Goal: Transaction & Acquisition: Purchase product/service

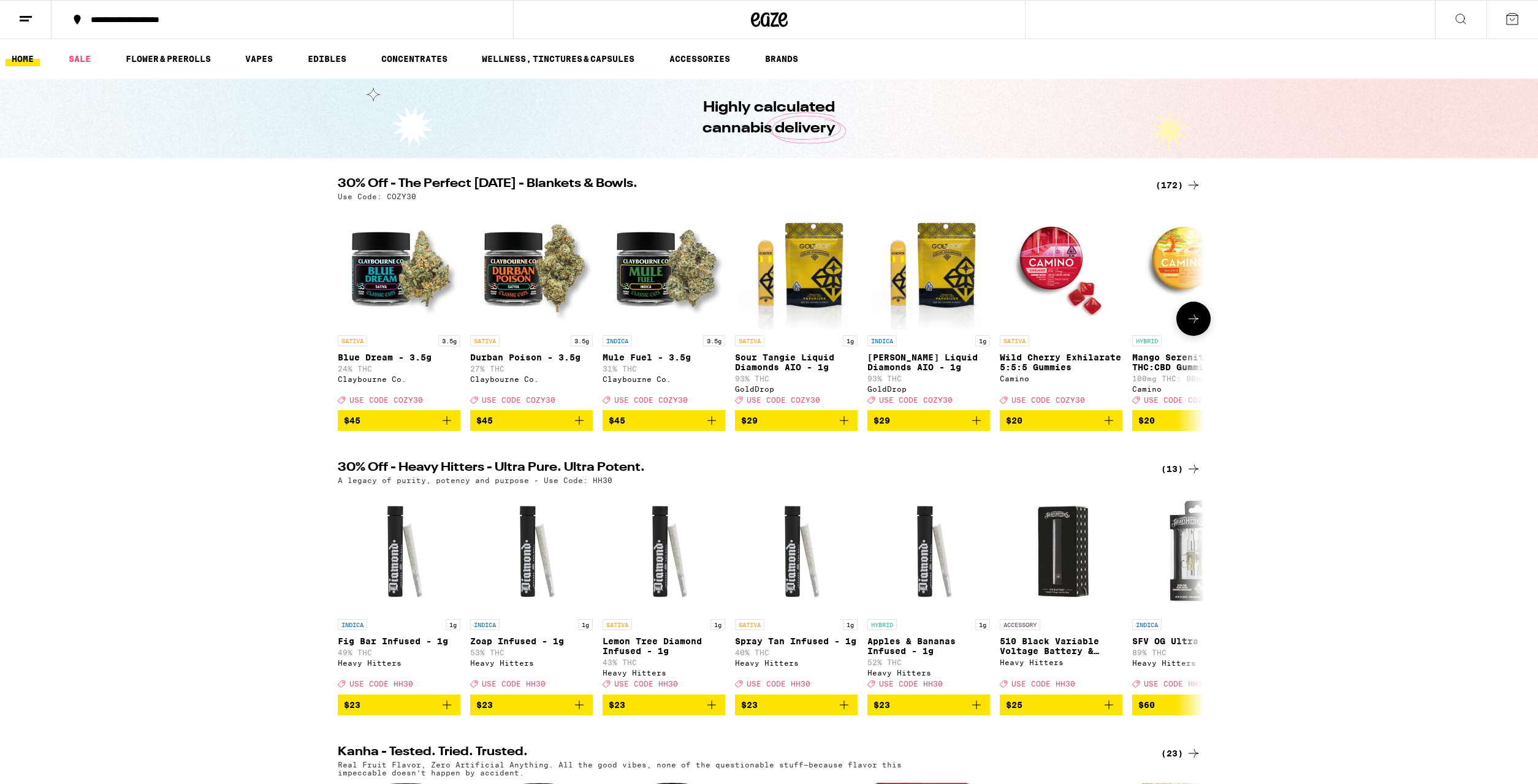
click at [1198, 333] on button at bounding box center [1194, 319] width 35 height 35
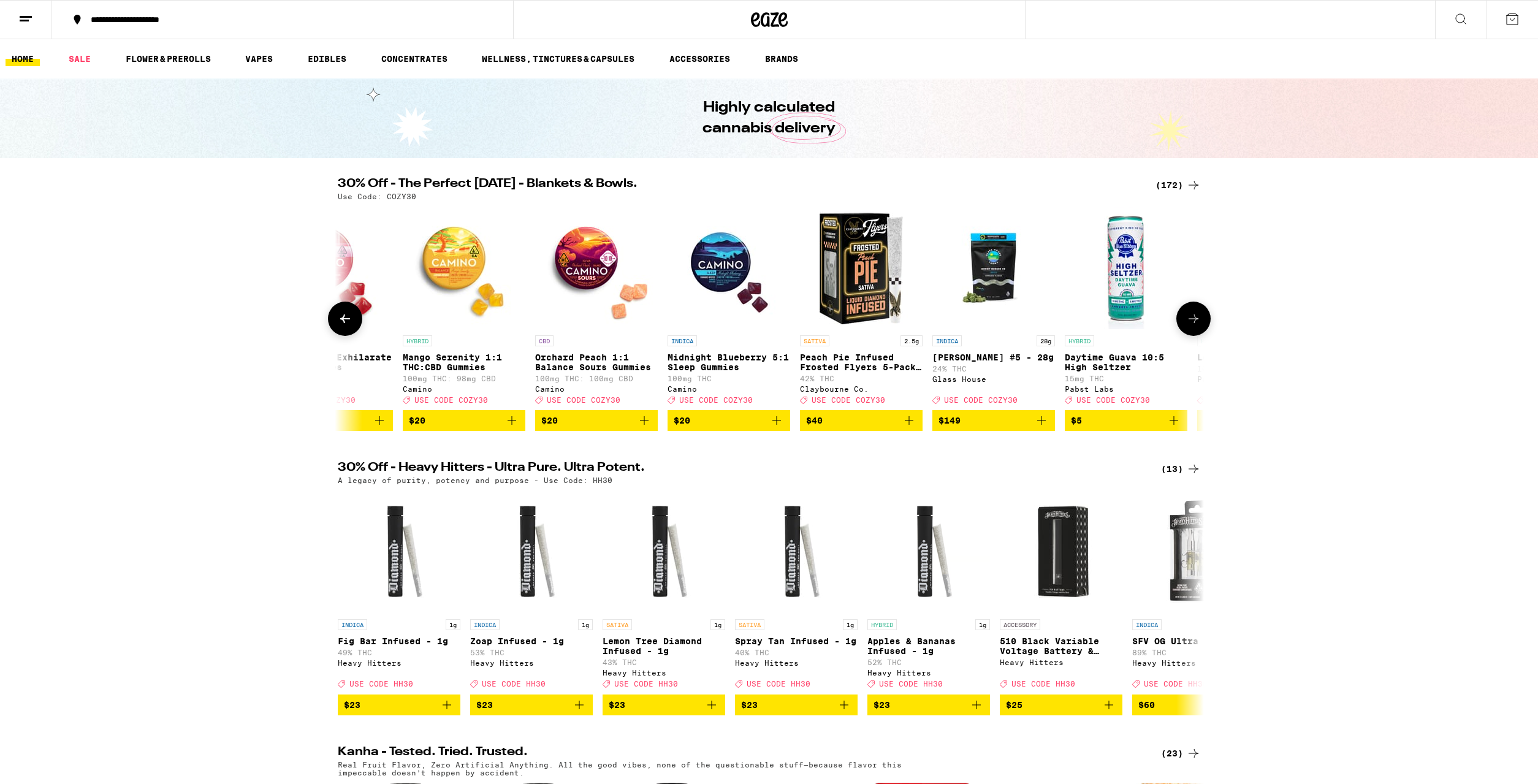
click at [1198, 333] on button at bounding box center [1194, 319] width 35 height 35
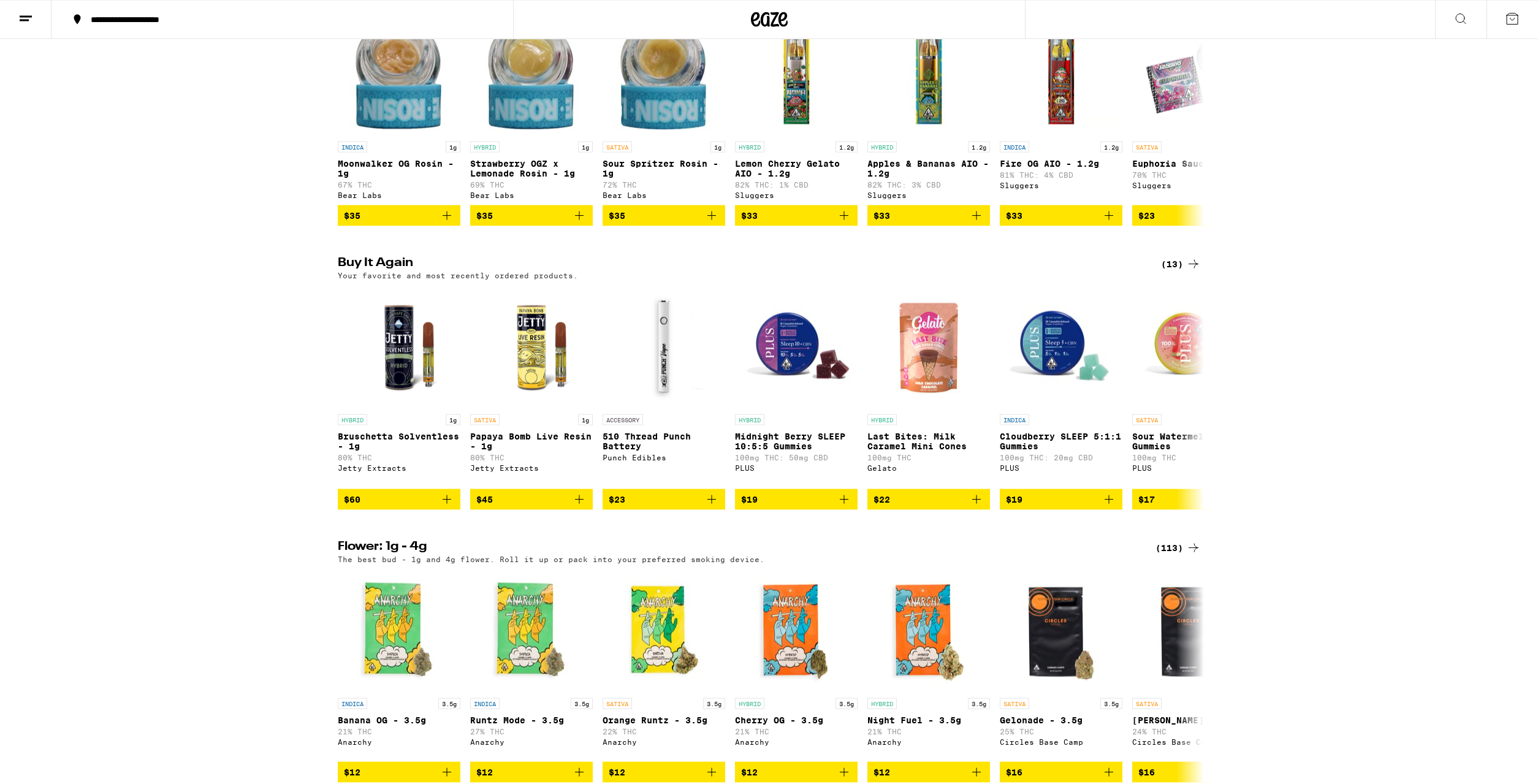
scroll to position [1188, 0]
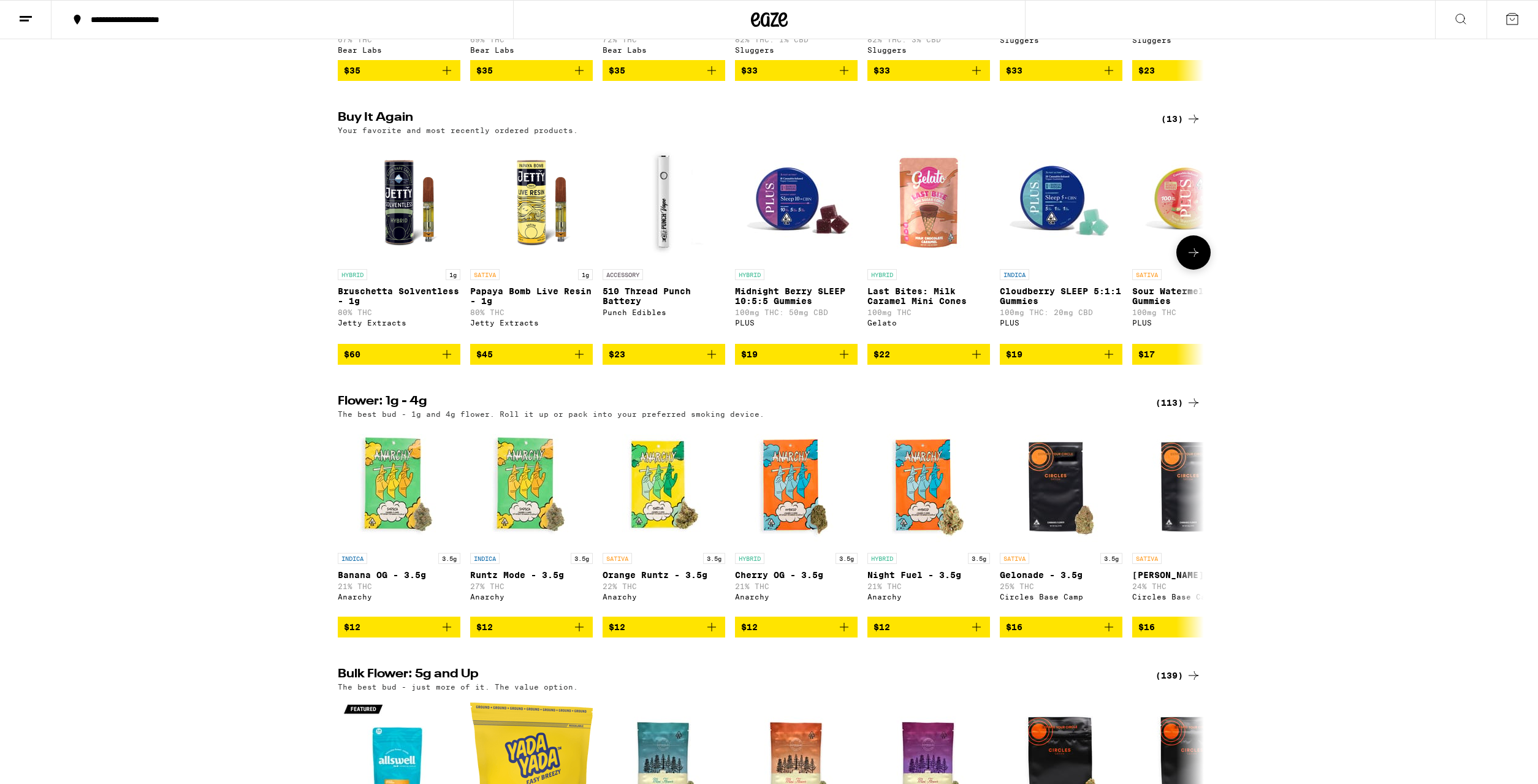
click at [393, 243] on img "Open page for Bruschetta Solventless - 1g from Jetty Extracts" at bounding box center [398, 201] width 122 height 122
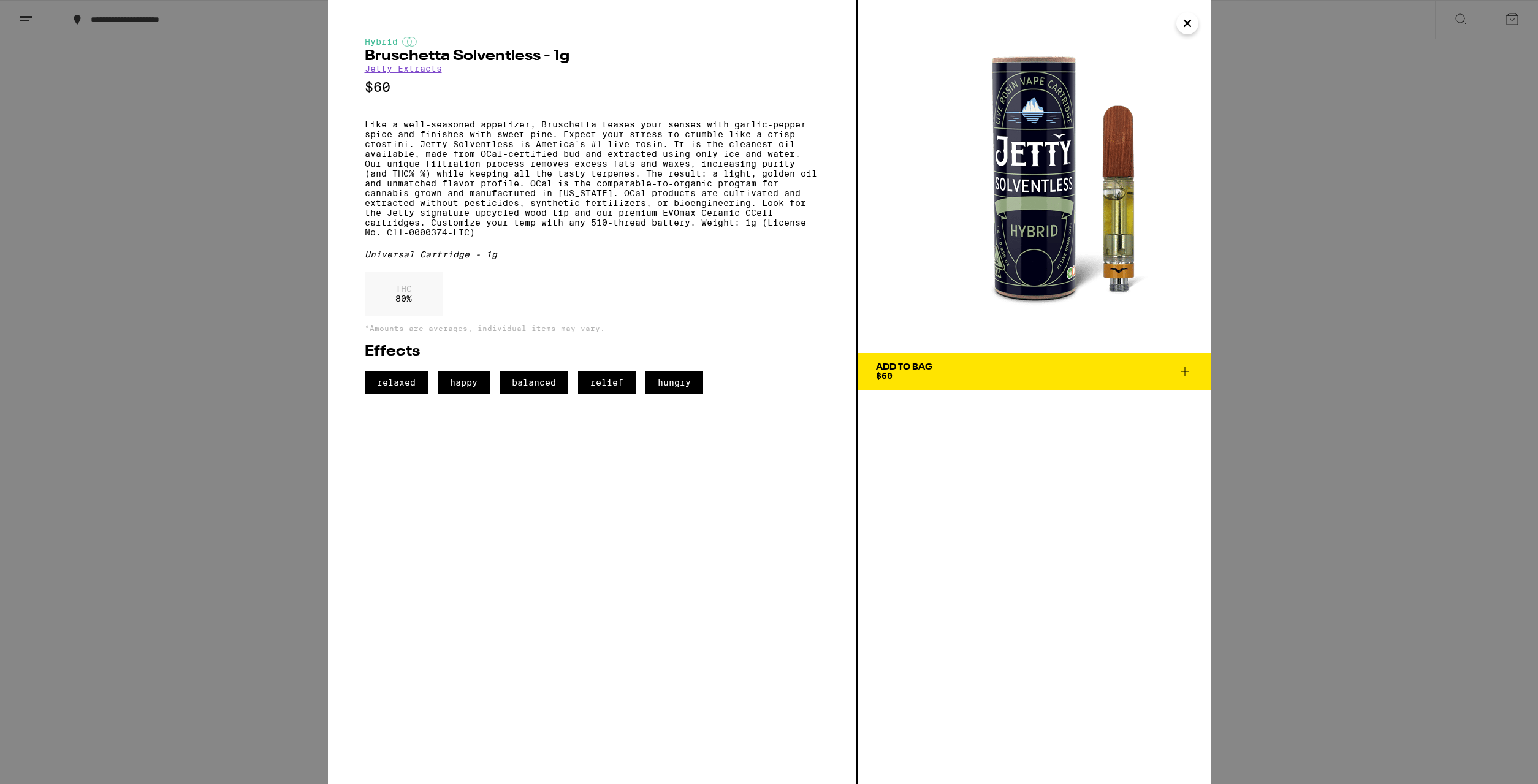
click at [430, 73] on link "Jetty Extracts" at bounding box center [403, 68] width 77 height 10
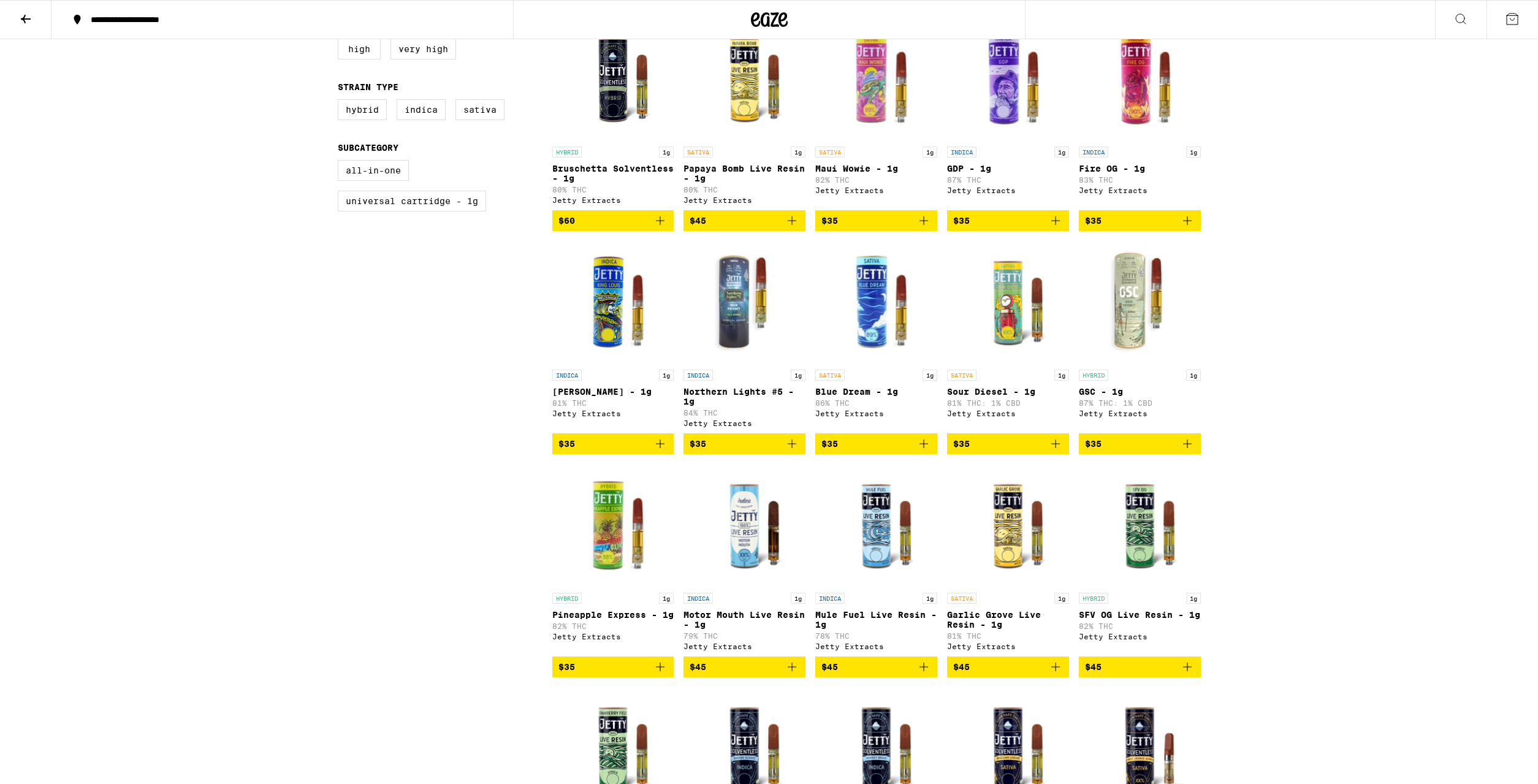
scroll to position [125, 0]
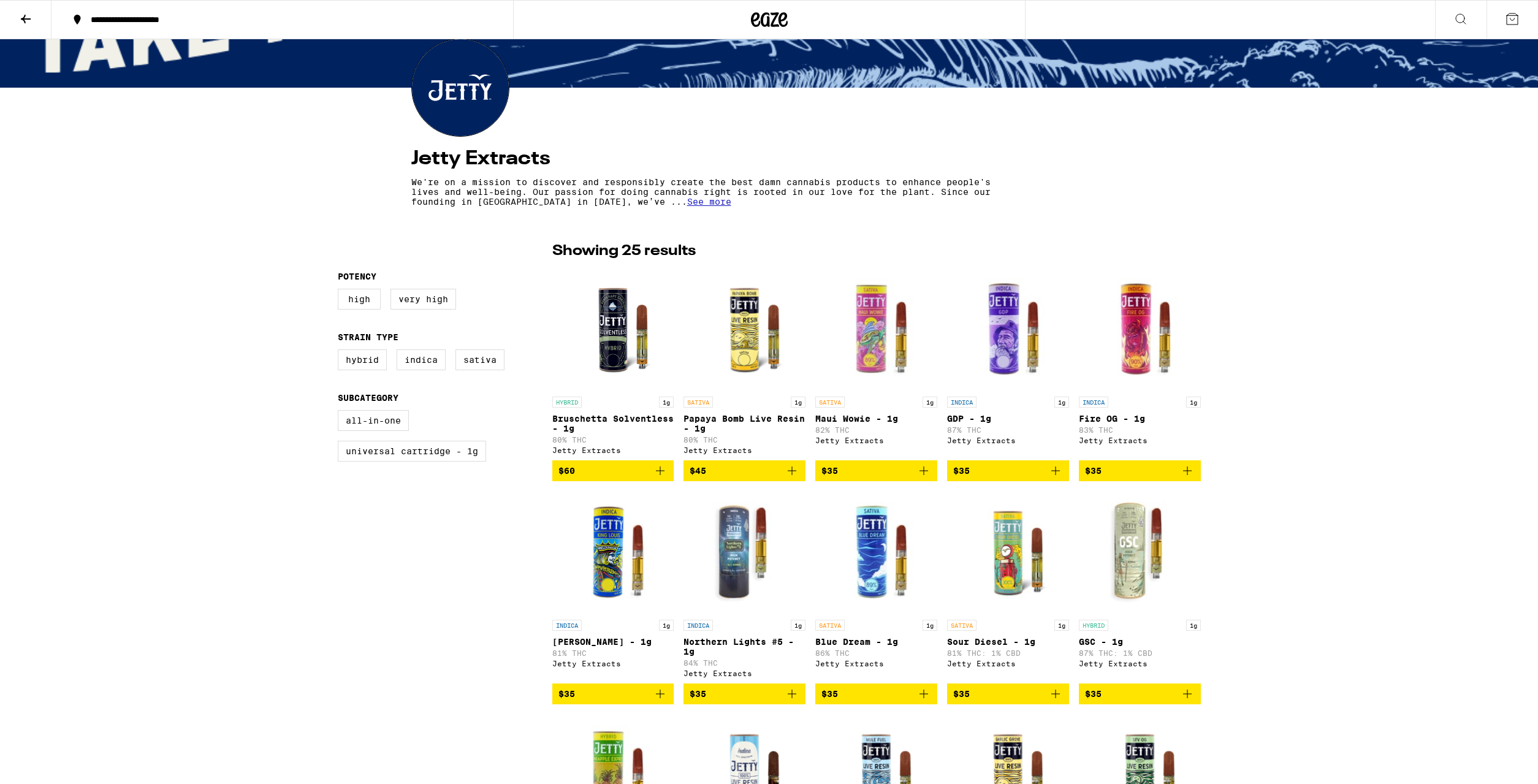
click at [663, 477] on icon "Add to bag" at bounding box center [660, 470] width 15 height 15
click at [663, 477] on icon "Increment" at bounding box center [663, 471] width 11 height 15
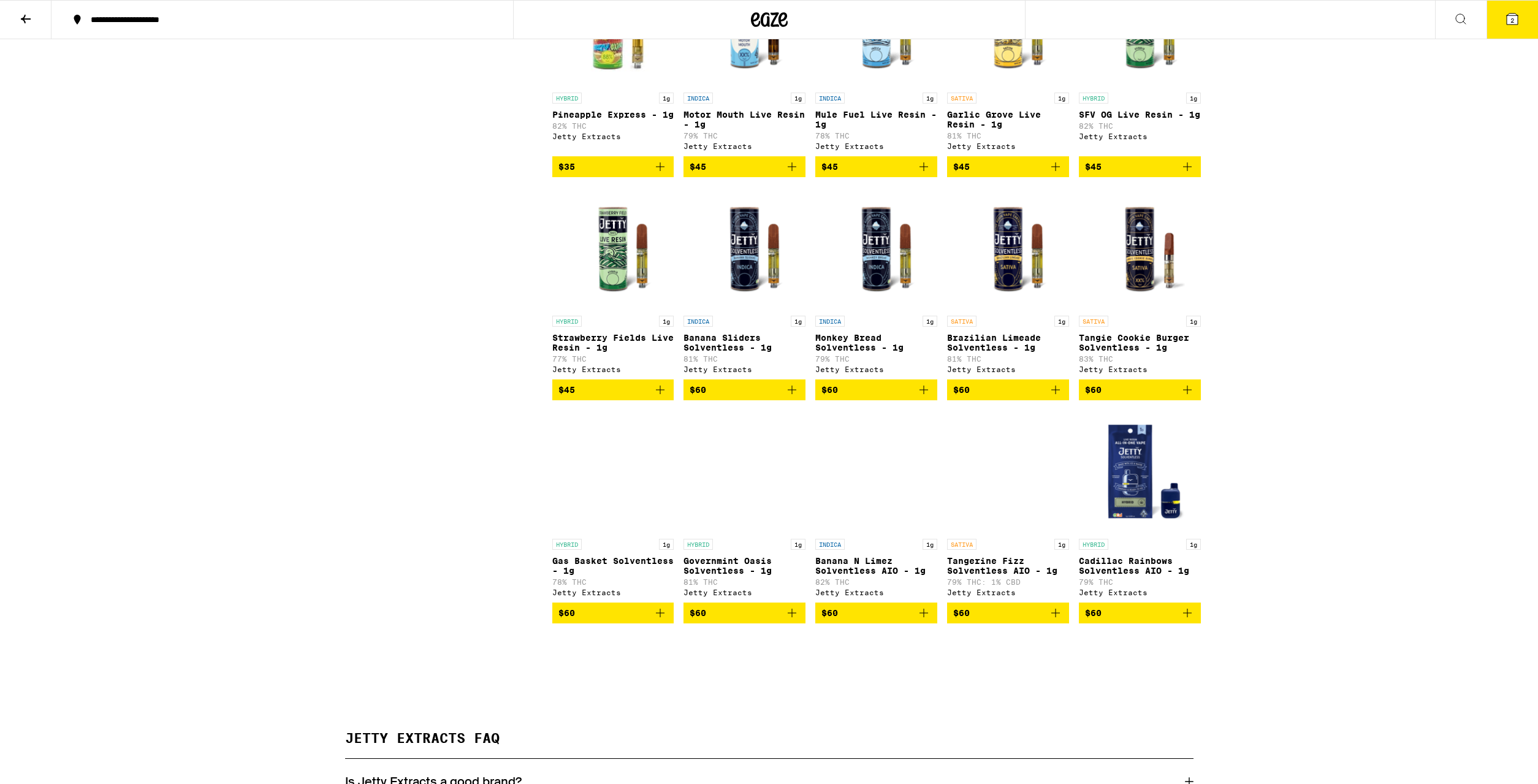
scroll to position [1000, 0]
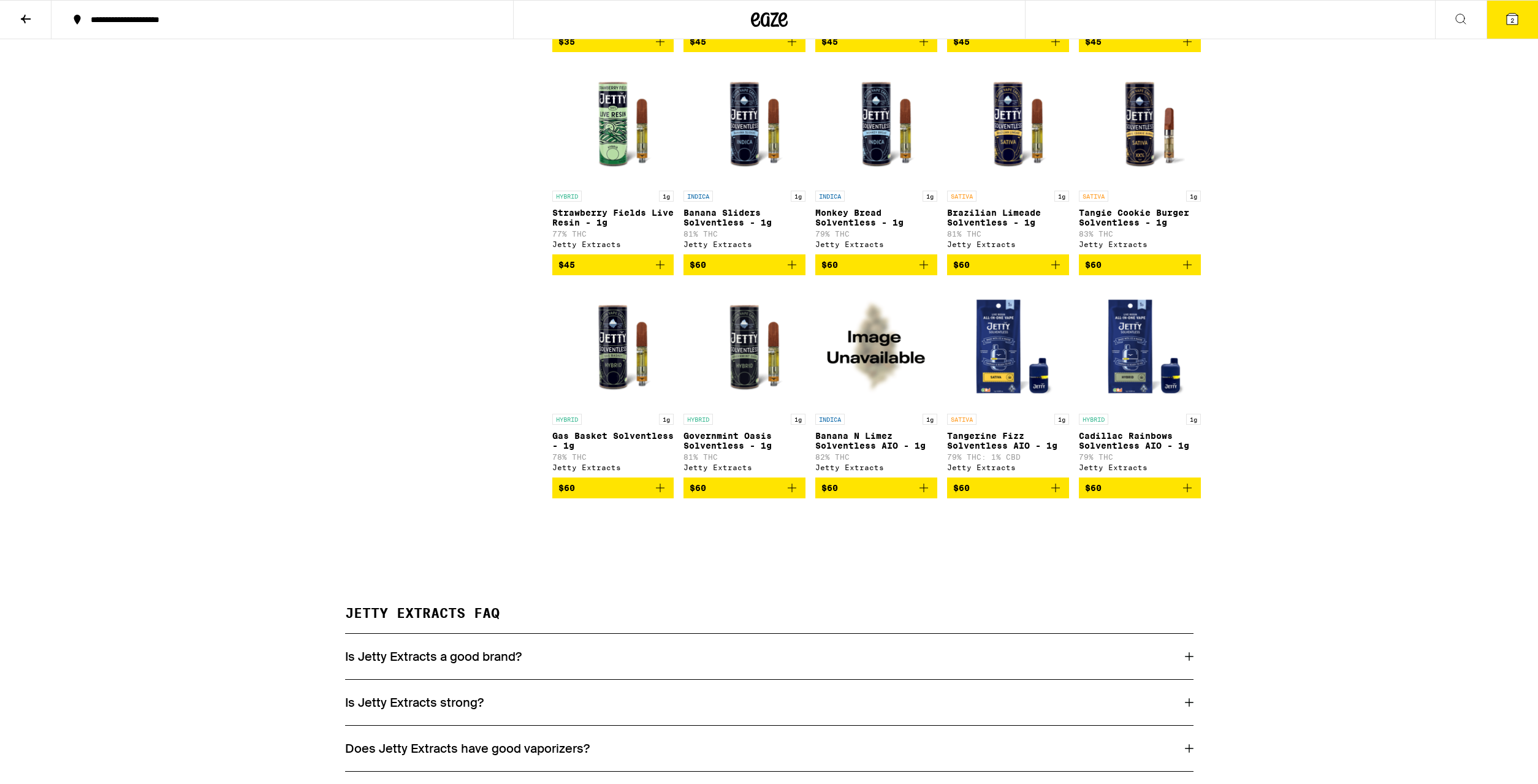
click at [1523, 28] on button "2" at bounding box center [1512, 19] width 51 height 38
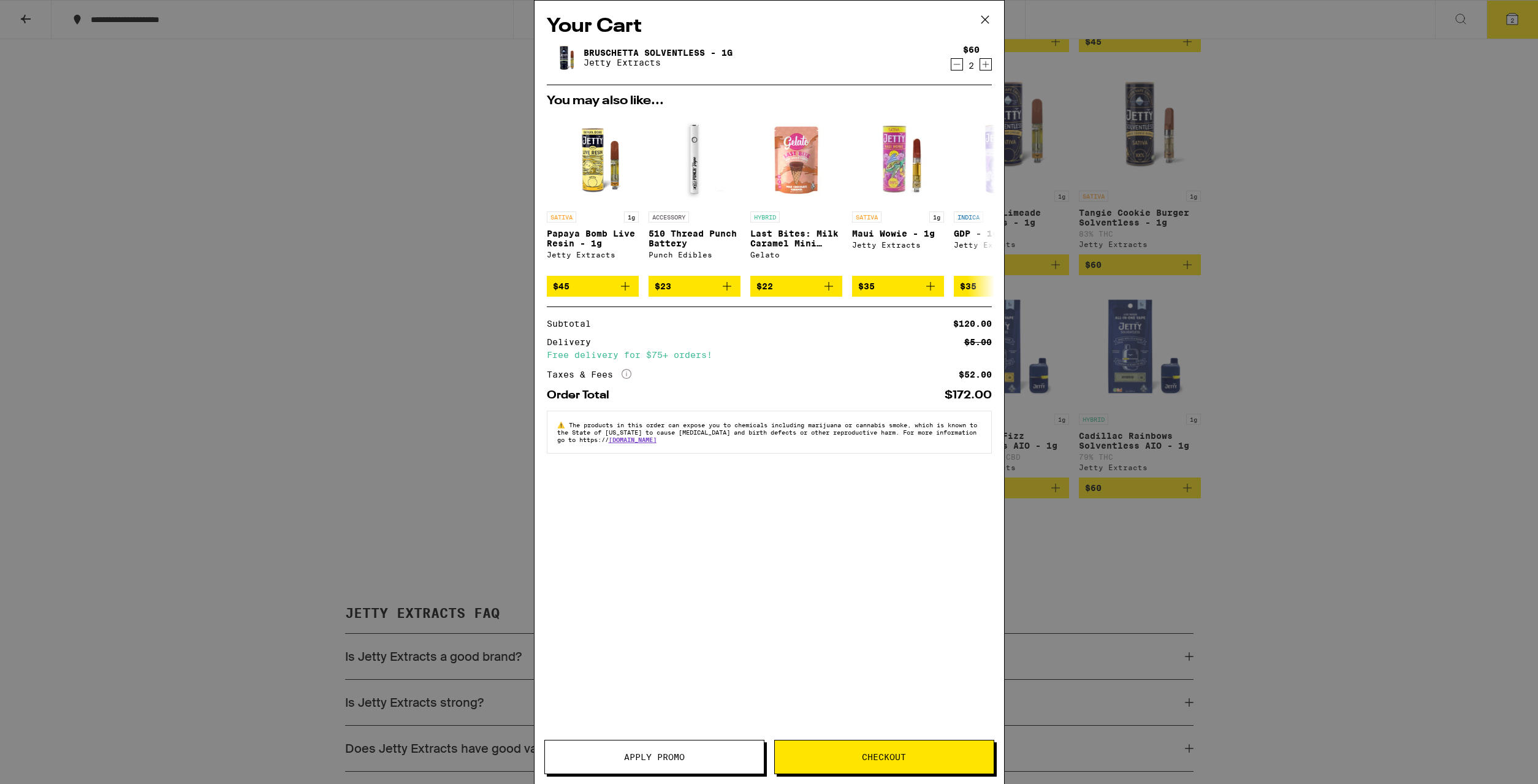
click at [828, 758] on span "Checkout" at bounding box center [884, 757] width 219 height 8
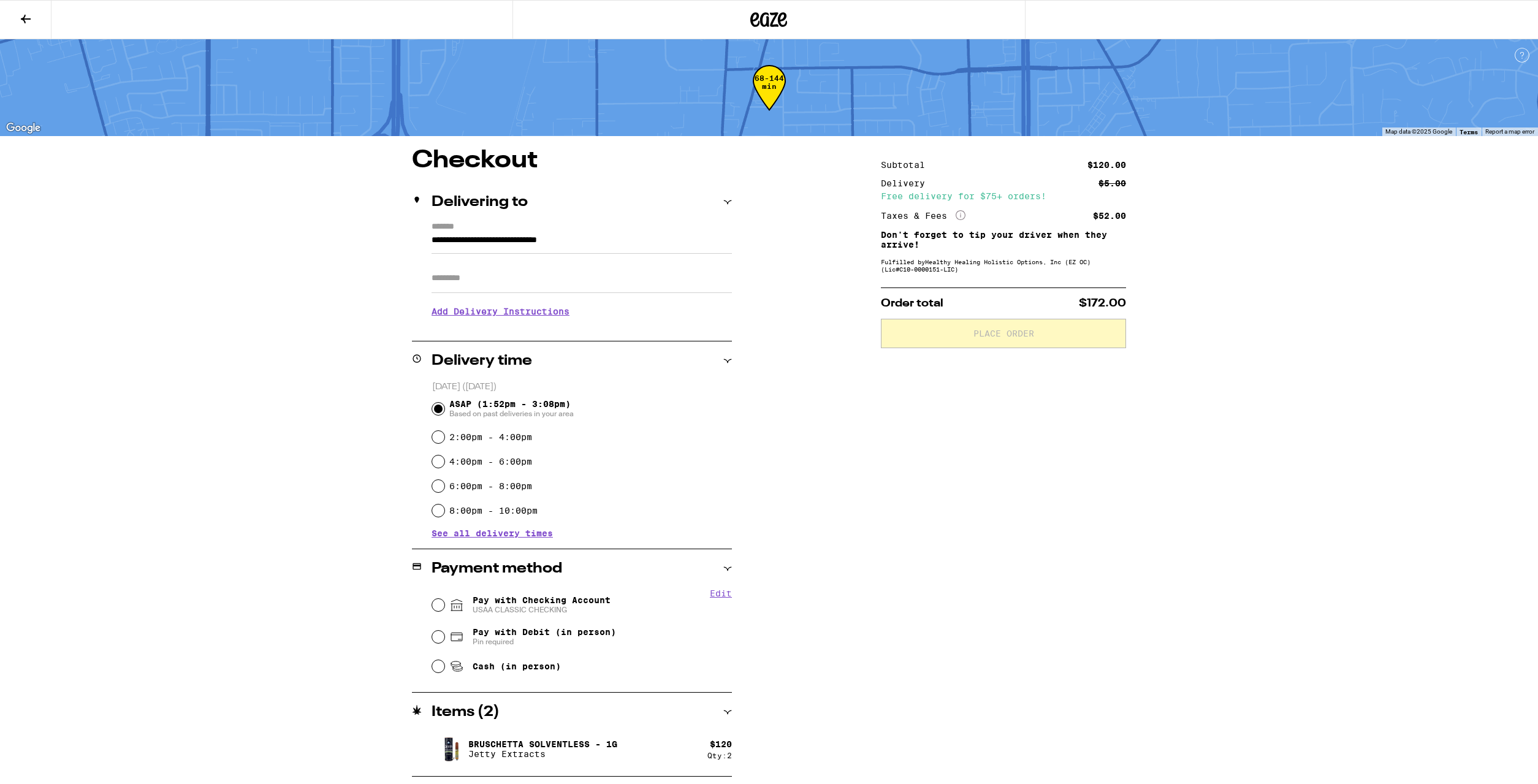
click at [486, 599] on span "Pay with Checking Account USAA CLASSIC CHECKING" at bounding box center [541, 605] width 138 height 19
click at [445, 599] on input "Pay with Checking Account USAA CLASSIC CHECKING" at bounding box center [438, 605] width 12 height 12
radio input "true"
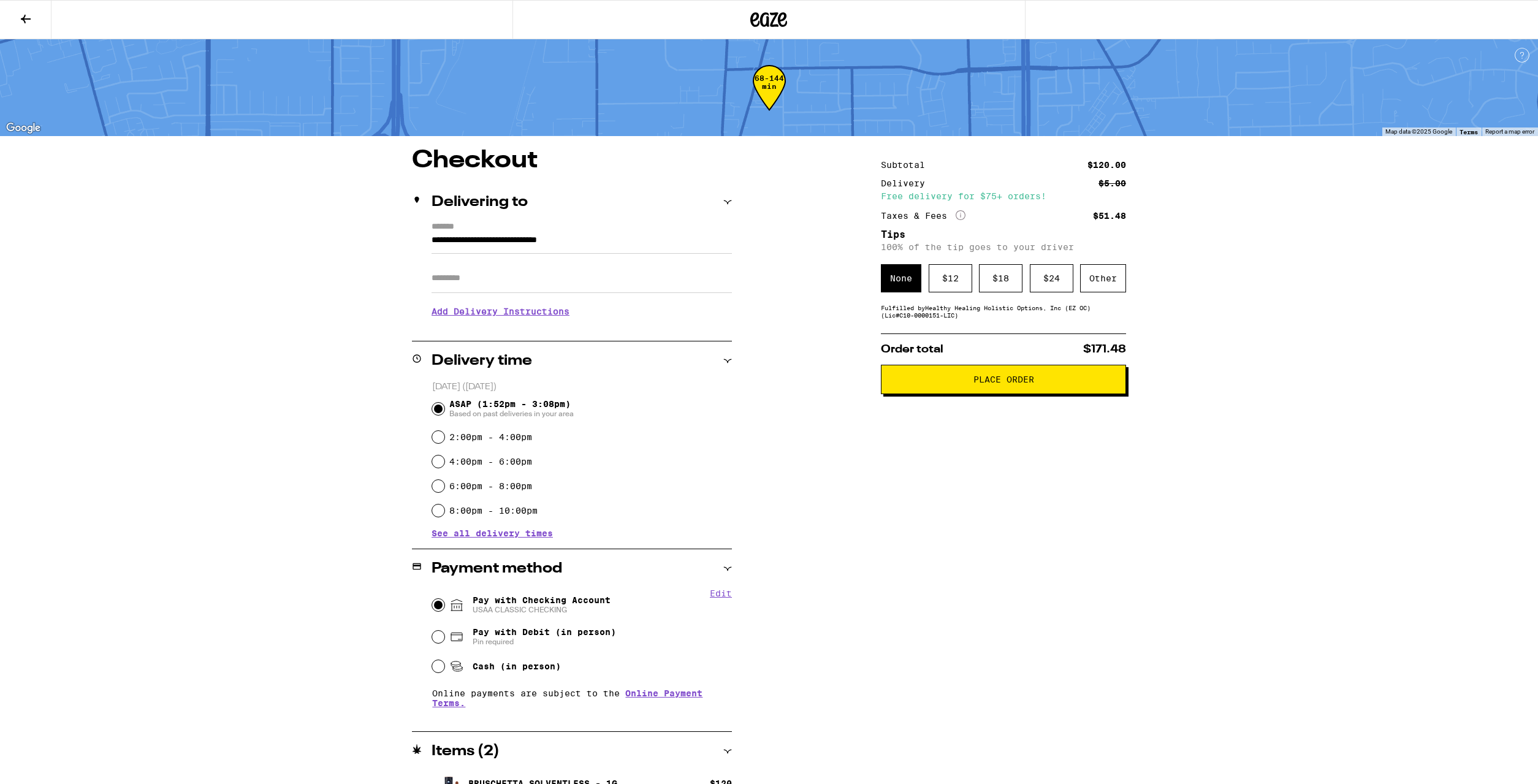
click at [928, 279] on div "None $ 12 $ 18 $ 24 Other" at bounding box center [1003, 278] width 245 height 28
click at [952, 287] on div "$ 12" at bounding box center [950, 278] width 44 height 28
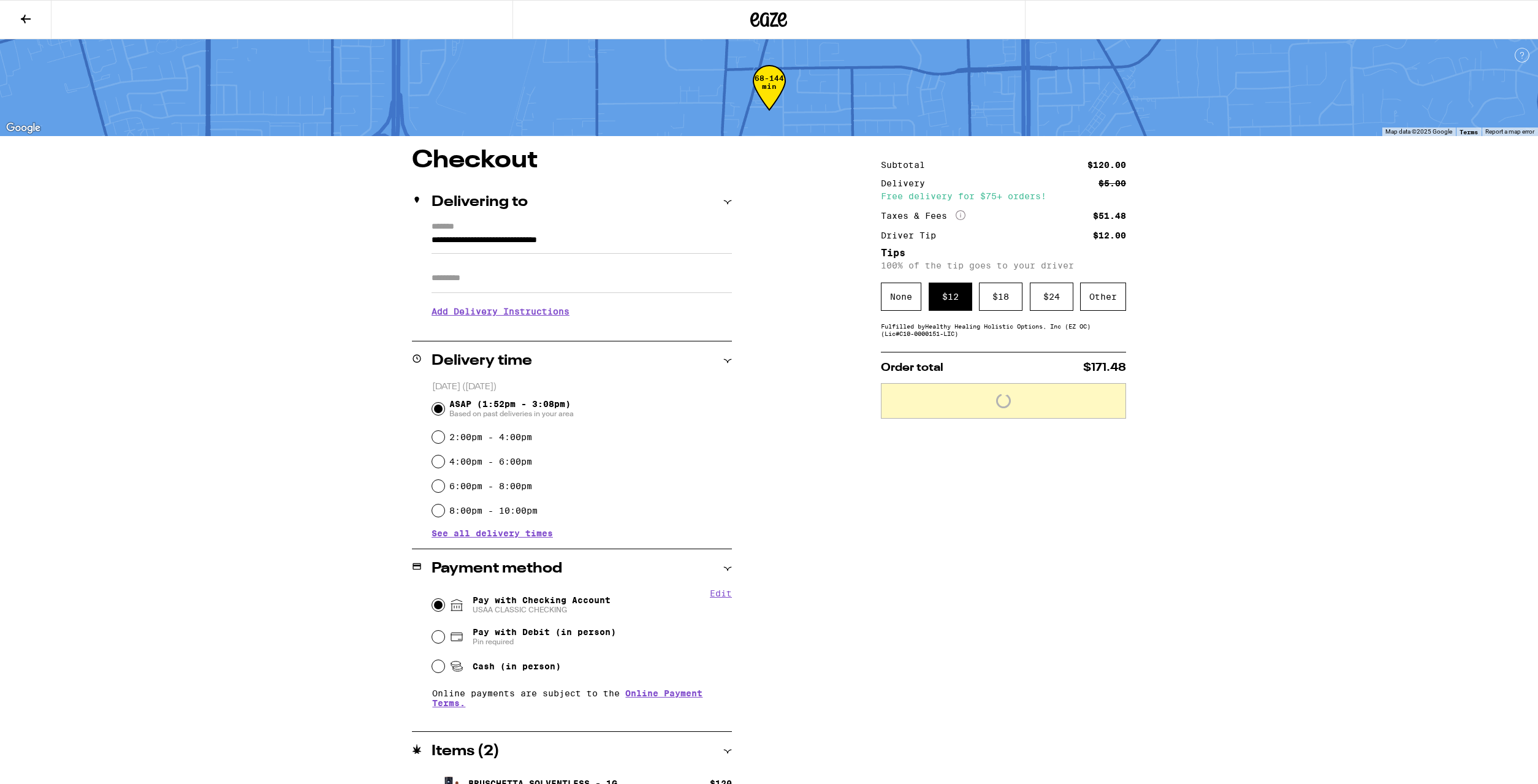
scroll to position [32, 0]
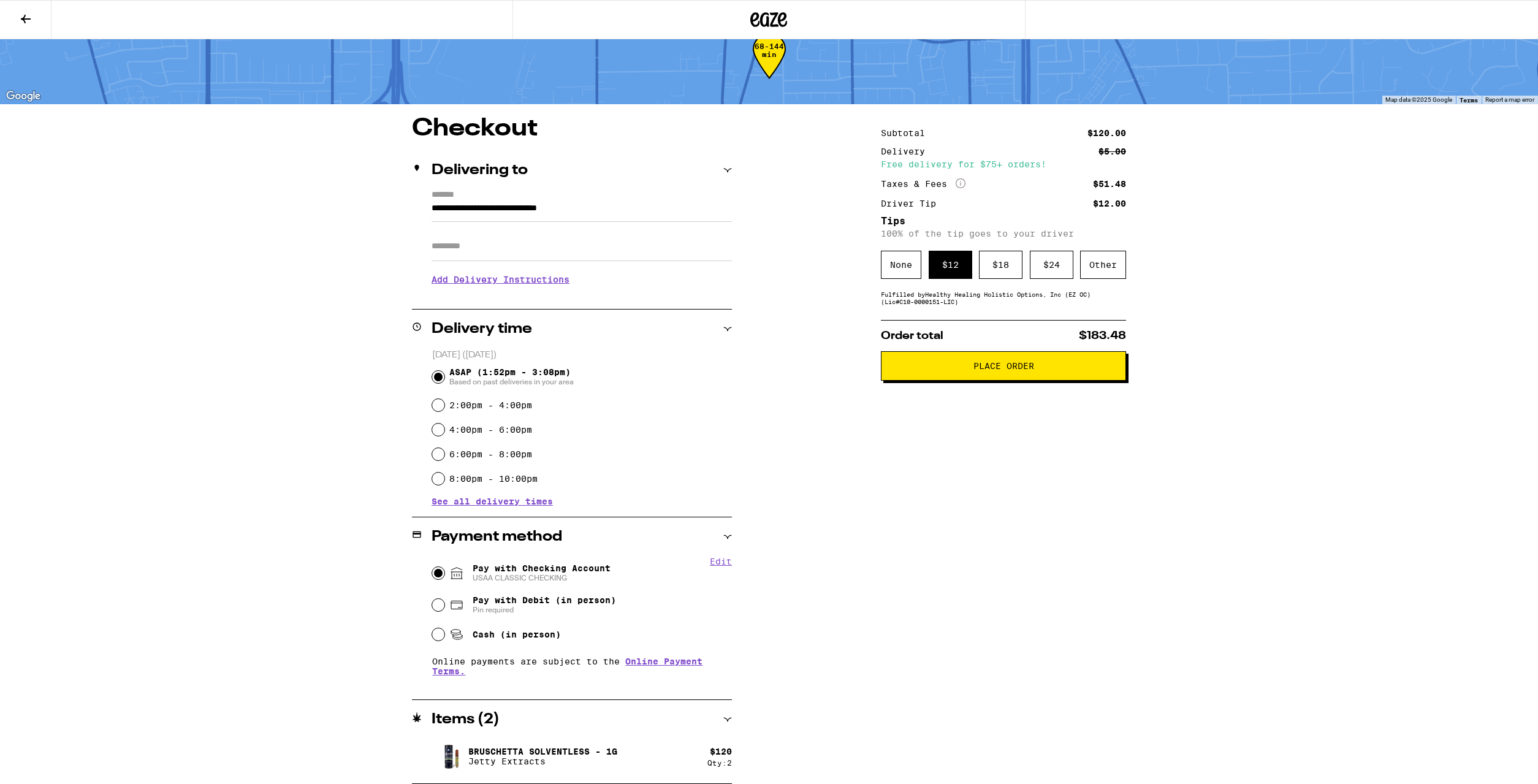
click at [991, 370] on span "Place Order" at bounding box center [1004, 366] width 61 height 8
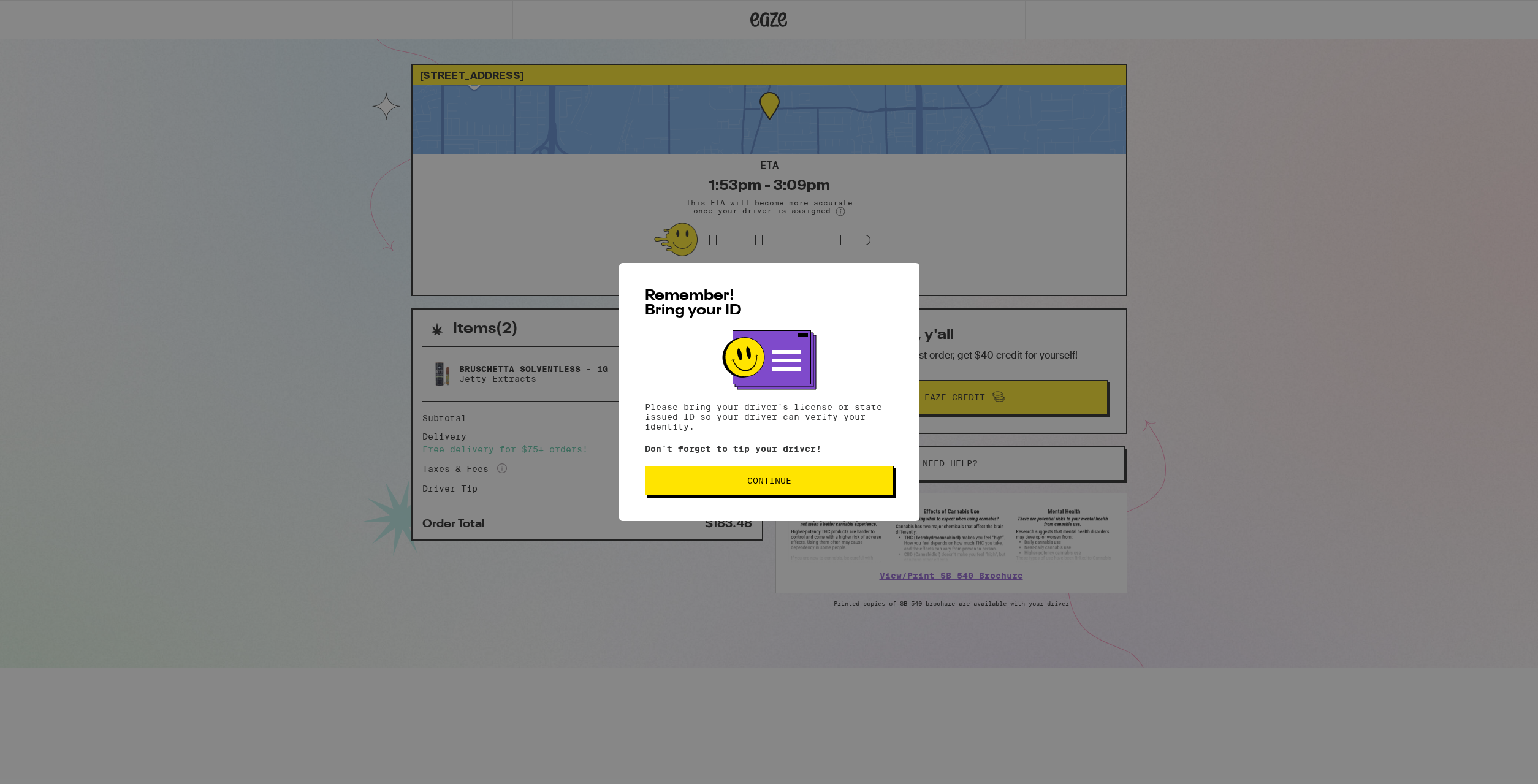
click at [762, 489] on button "Continue" at bounding box center [770, 480] width 249 height 30
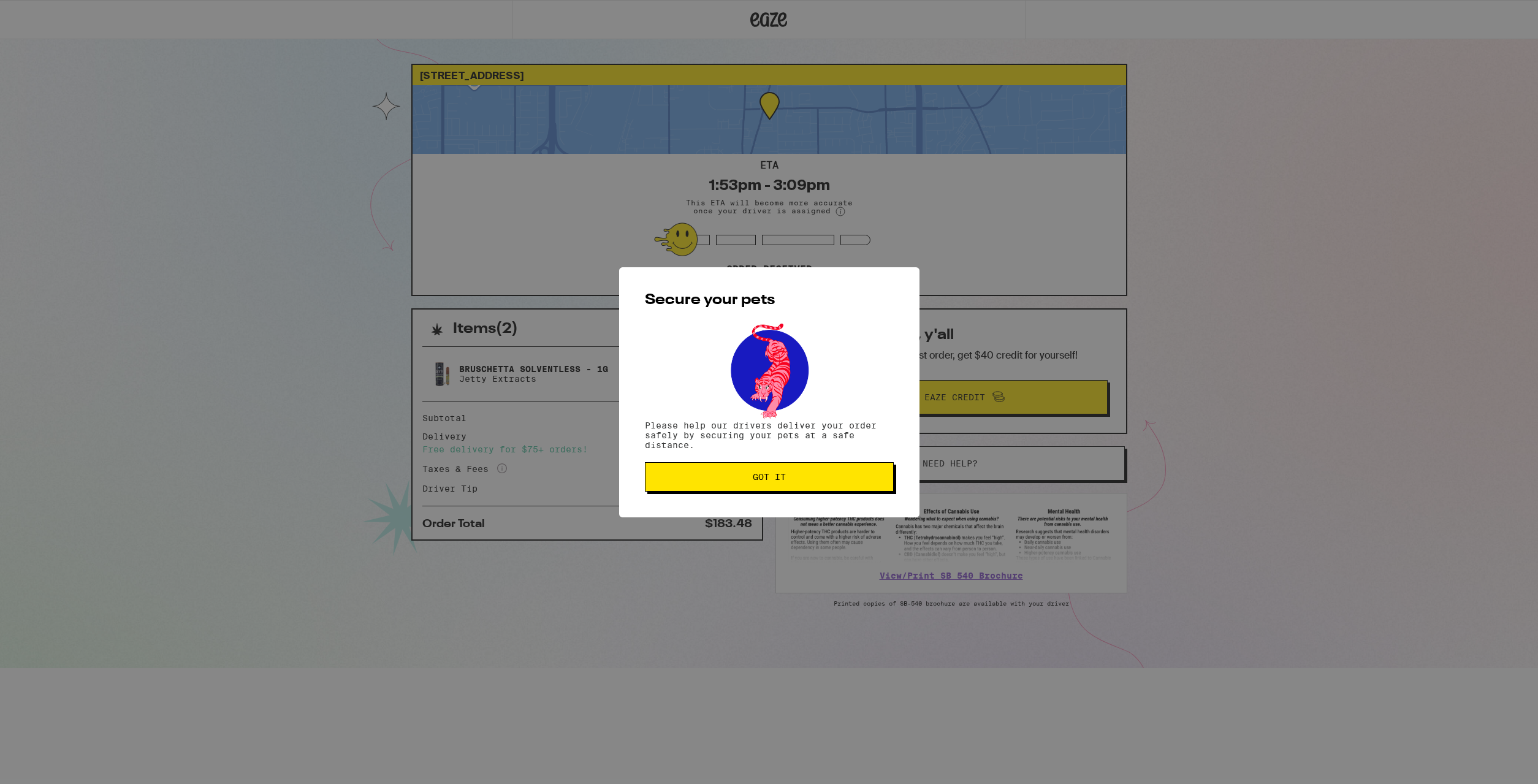
click at [765, 488] on button "Got it" at bounding box center [770, 476] width 249 height 30
